Goal: Unclear

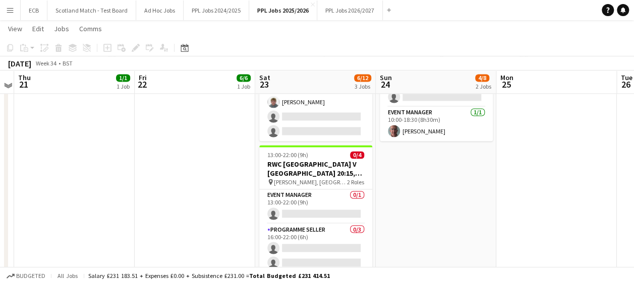
scroll to position [770, 0]
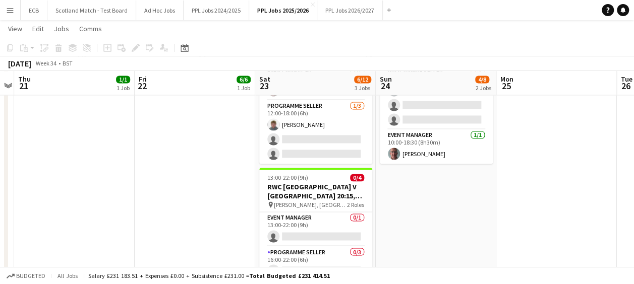
click at [444, 220] on app-date-cell "08:00-15:45 (7h45m) 2/4 RWC Double Header [GEOGRAPHIC_DATA] v [GEOGRAPHIC_DATA]…" at bounding box center [436, 108] width 120 height 474
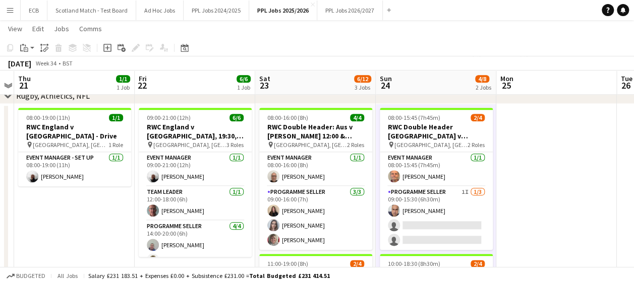
scroll to position [516, 0]
